Goal: Navigation & Orientation: Find specific page/section

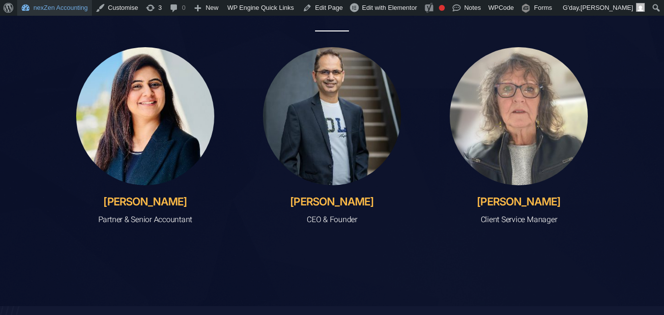
click at [35, 8] on link "nexZen Accounting" at bounding box center [54, 8] width 75 height 16
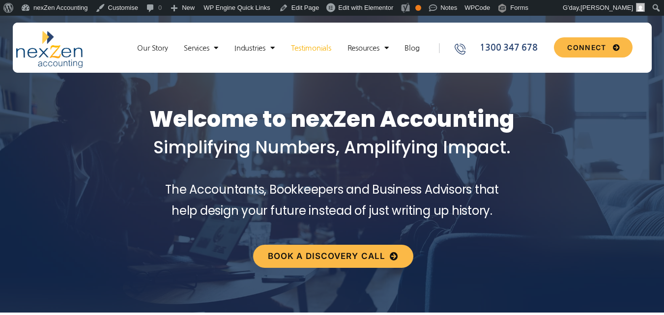
click at [323, 50] on link "Testimonials" at bounding box center [311, 48] width 50 height 10
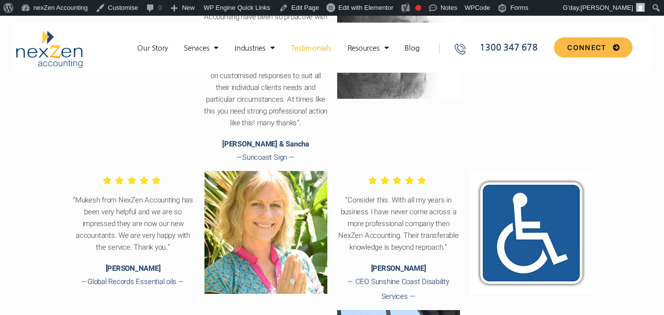
scroll to position [1082, 0]
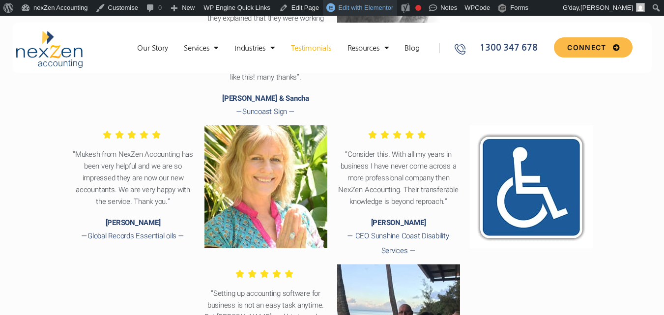
click at [339, 6] on span "Edit with Elementor" at bounding box center [365, 7] width 55 height 7
